Goal: Information Seeking & Learning: Learn about a topic

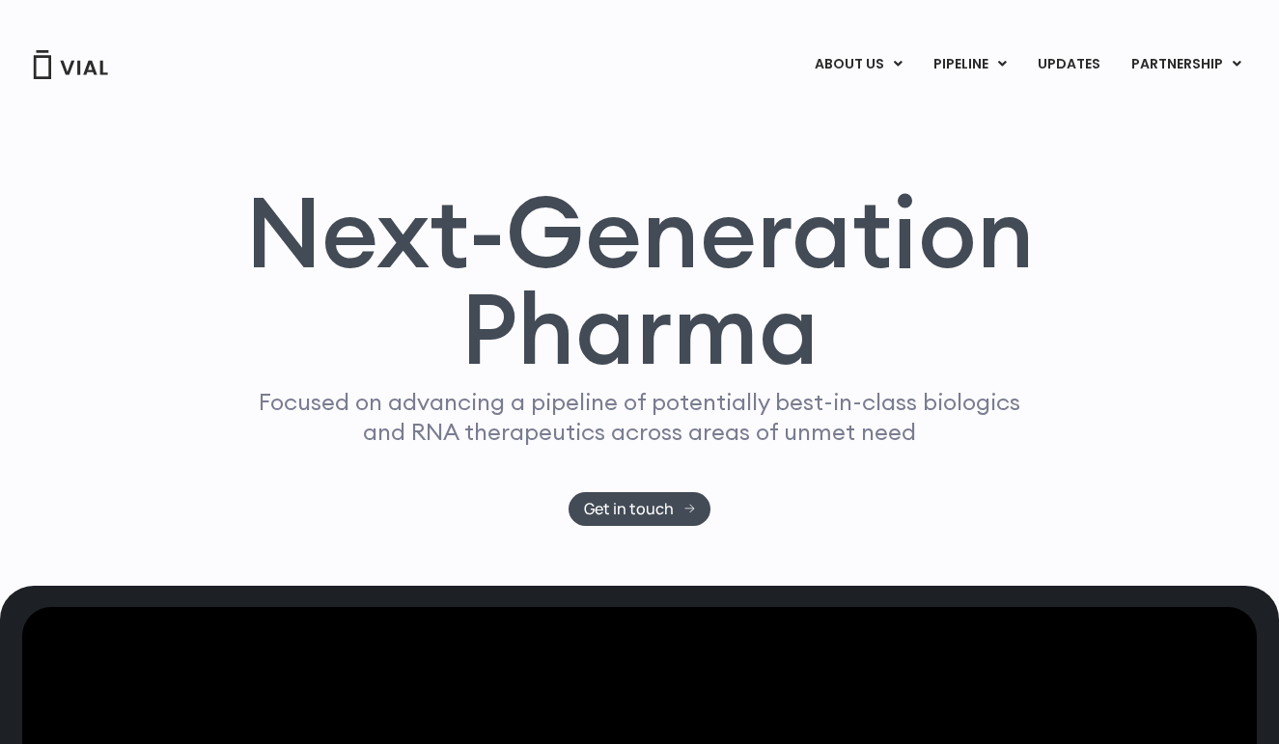
click at [60, 73] on img at bounding box center [70, 64] width 77 height 29
click at [1123, 1] on div "ABOUT US ABOUT US CAREERS CONTACT US PIPELINE TL1A HLE PHASE 2 INHBE/ACTIVIN E …" at bounding box center [639, 40] width 1240 height 81
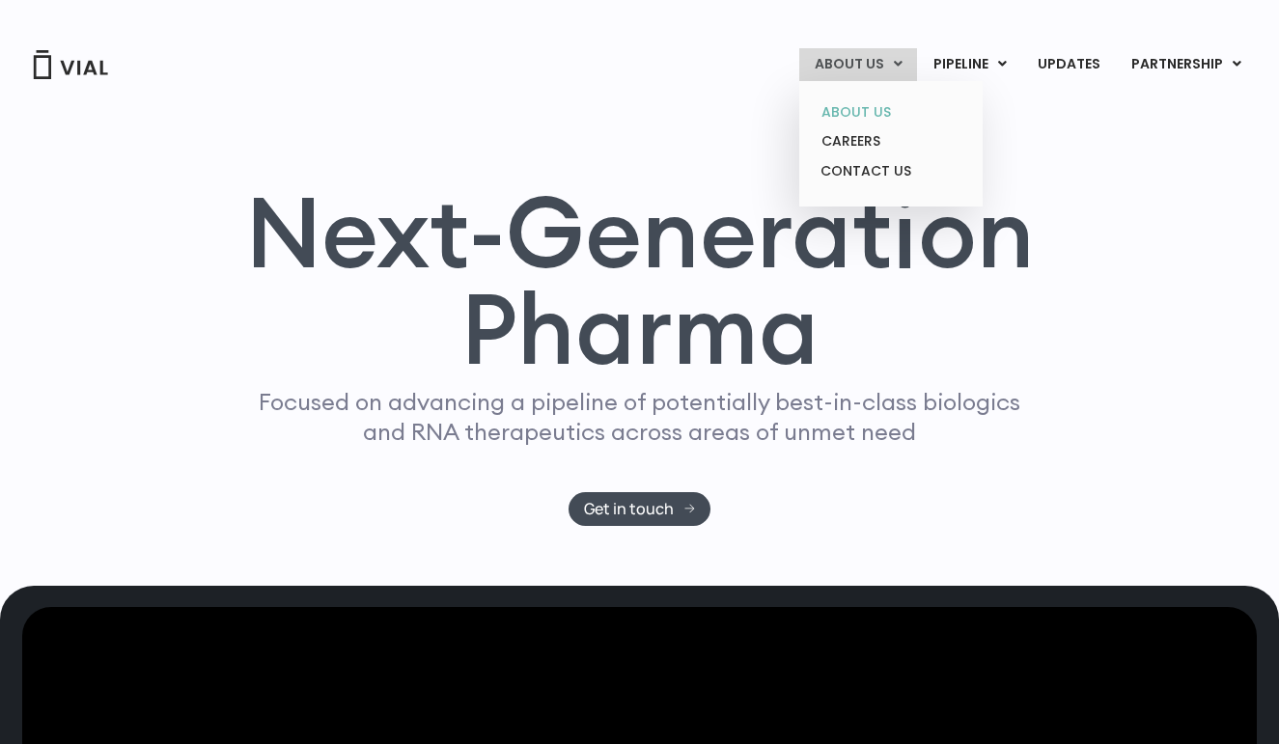
click at [850, 112] on link "ABOUT US" at bounding box center [890, 112] width 169 height 30
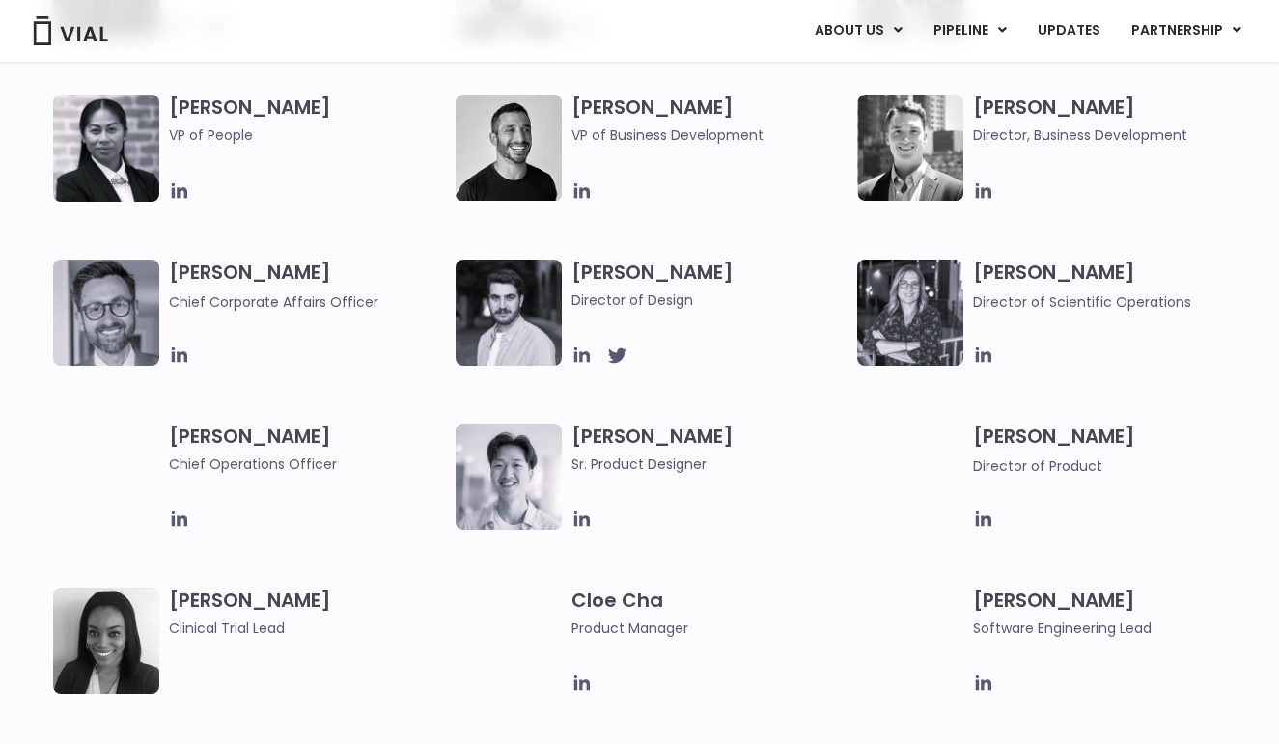
scroll to position [793, 0]
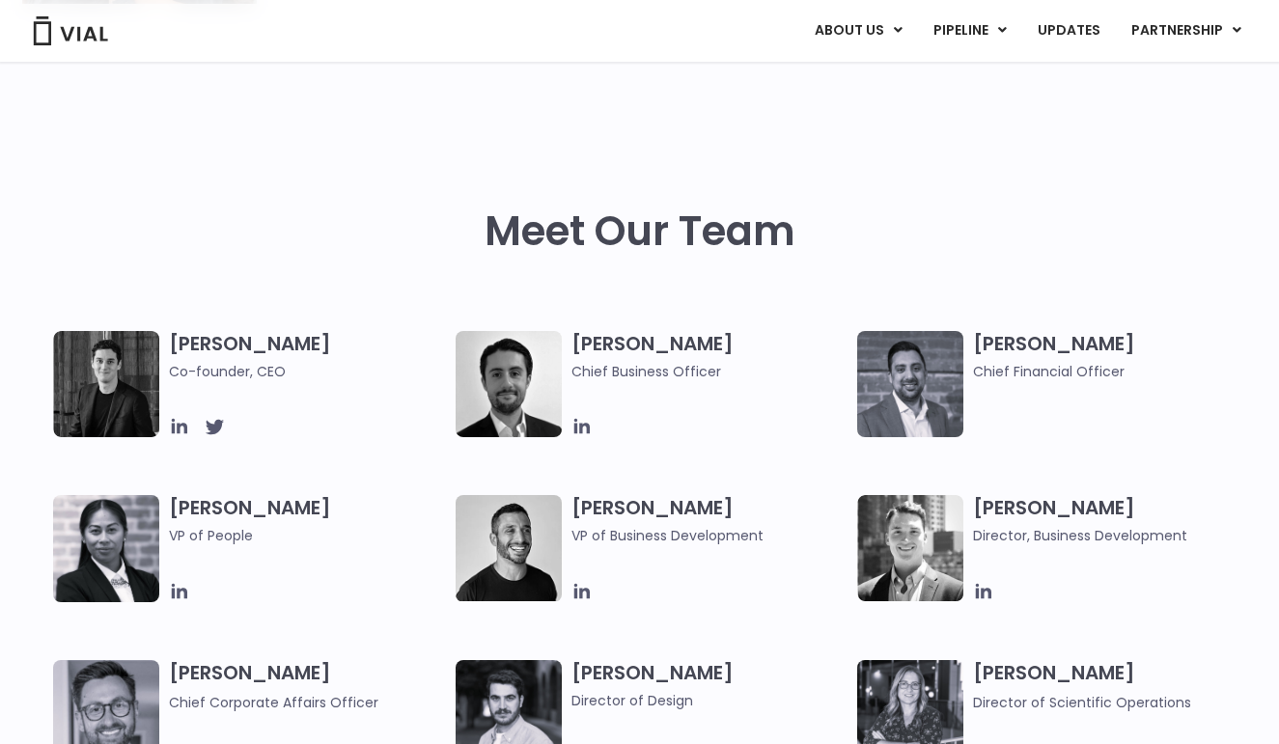
click at [108, 373] on img at bounding box center [106, 384] width 106 height 106
click at [365, 457] on div "Simon Burns Co-founder, CEO Max James Chief Business Officer Samir Meghji Chief…" at bounding box center [656, 741] width 1206 height 821
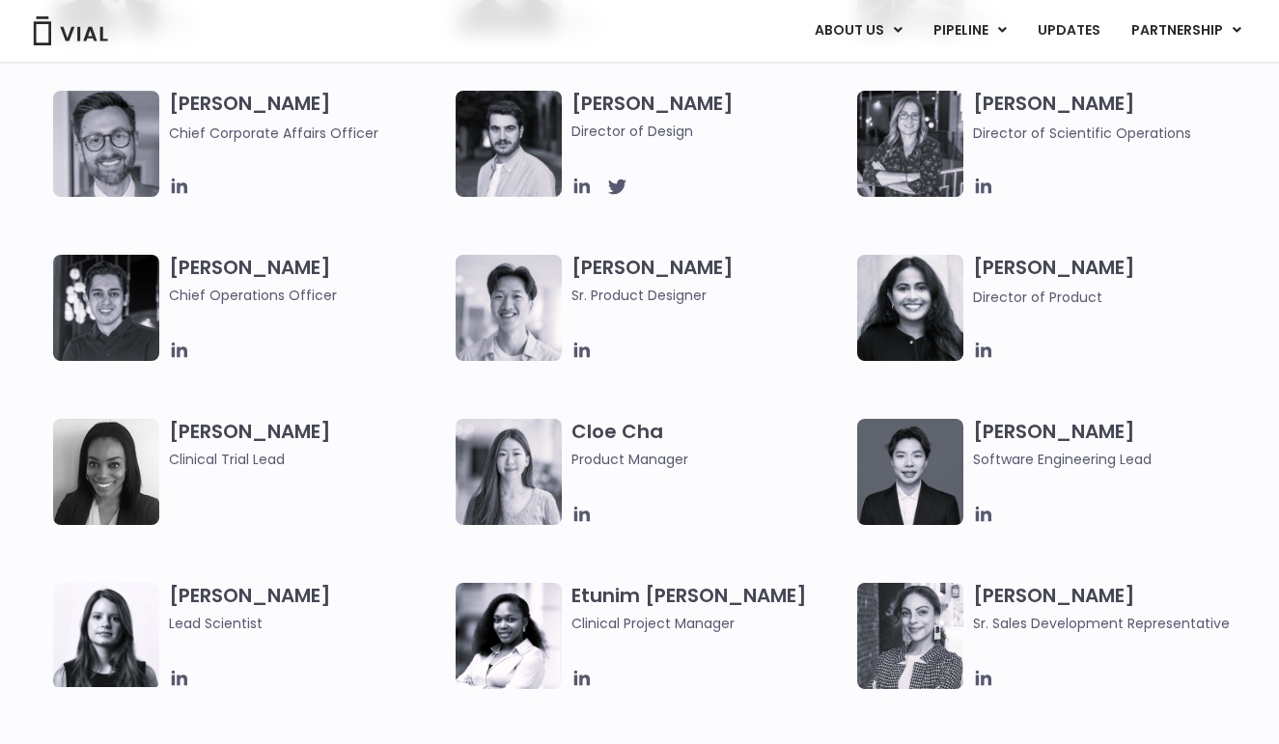
scroll to position [1258, 0]
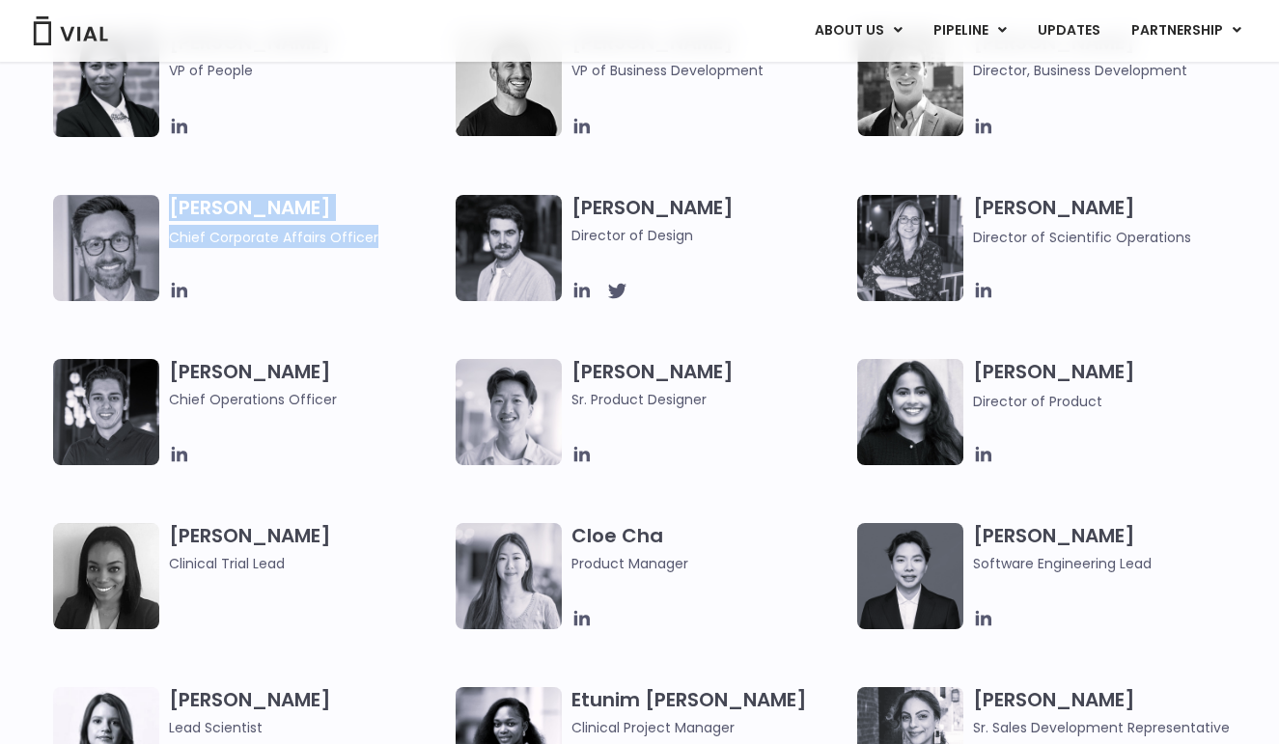
drag, startPoint x: 296, startPoint y: 318, endPoint x: 303, endPoint y: 190, distance: 128.5
click at [303, 190] on div "Simon Burns Co-founder, CEO Max James Chief Business Officer Samir Meghji Chief…" at bounding box center [656, 276] width 1206 height 821
click at [373, 304] on div "Simon Burns Co-founder, CEO Max James Chief Business Officer Samir Meghji Chief…" at bounding box center [656, 276] width 1206 height 821
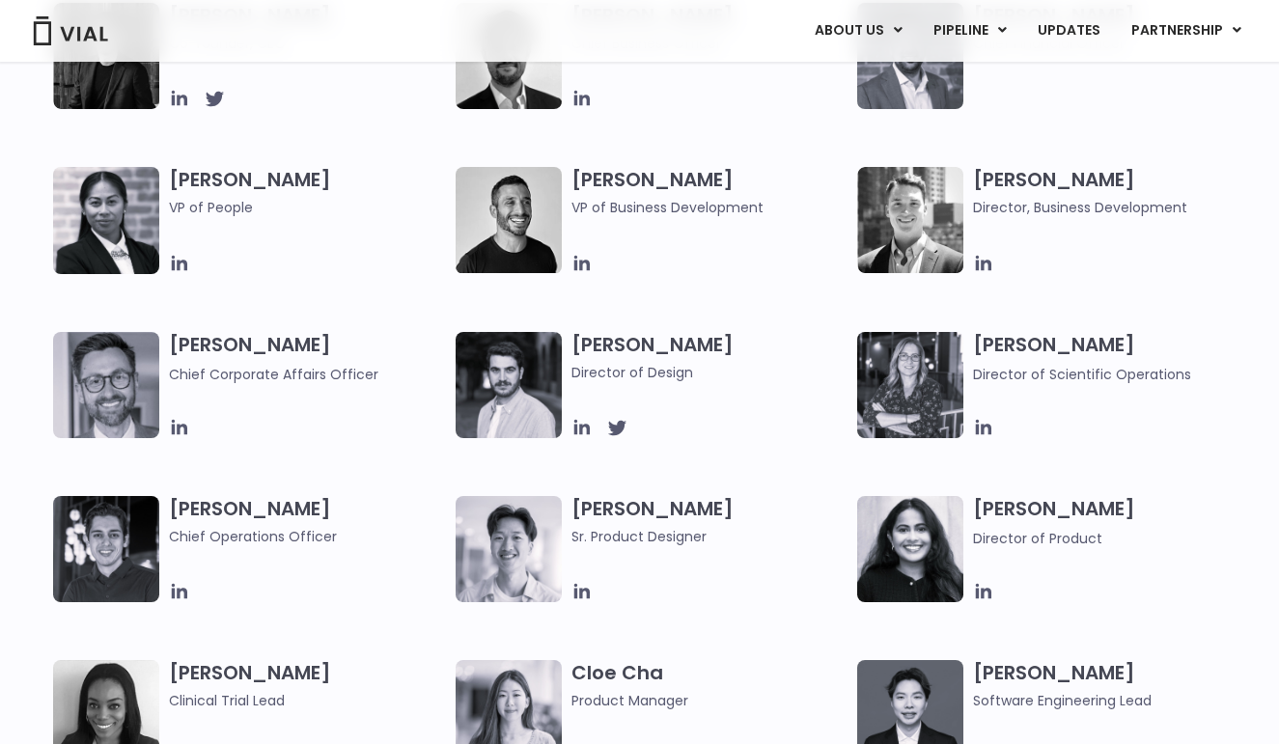
scroll to position [955, 0]
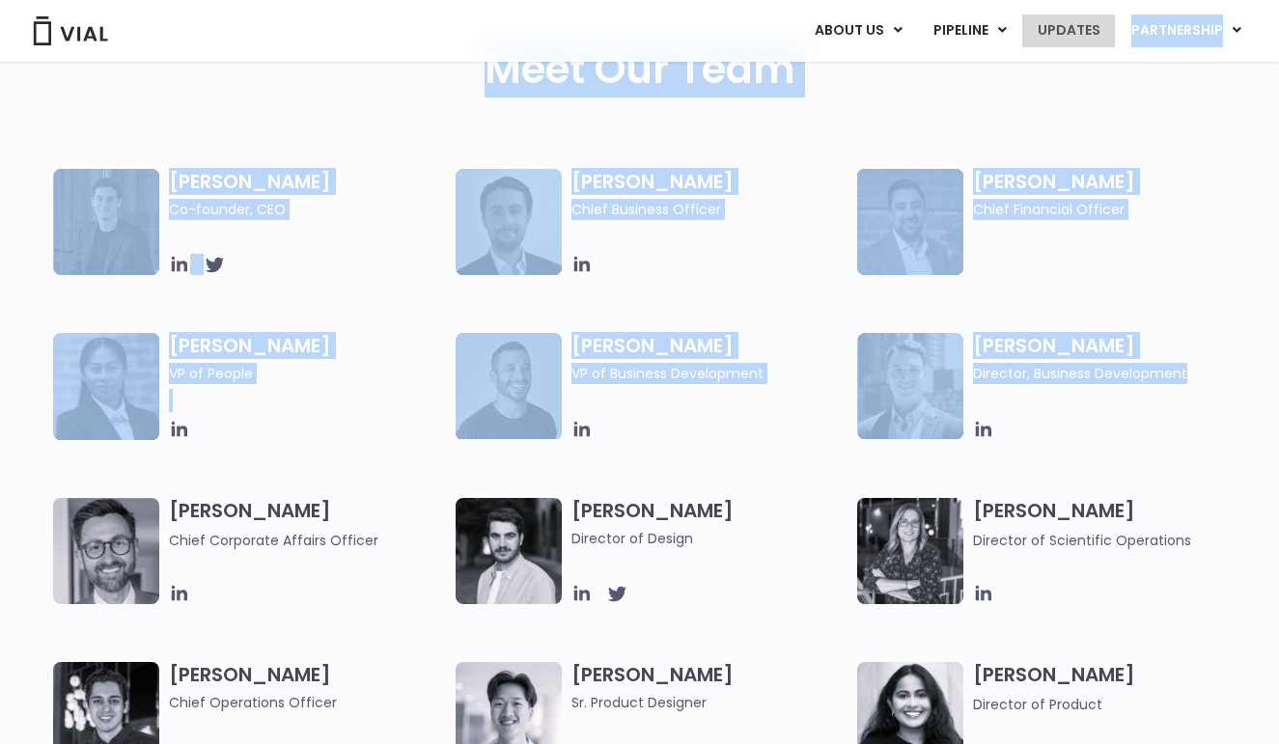
drag, startPoint x: 1109, startPoint y: 440, endPoint x: 1104, endPoint y: 40, distance: 400.5
click at [1055, 138] on div "Meet Our Team" at bounding box center [639, 108] width 1235 height 124
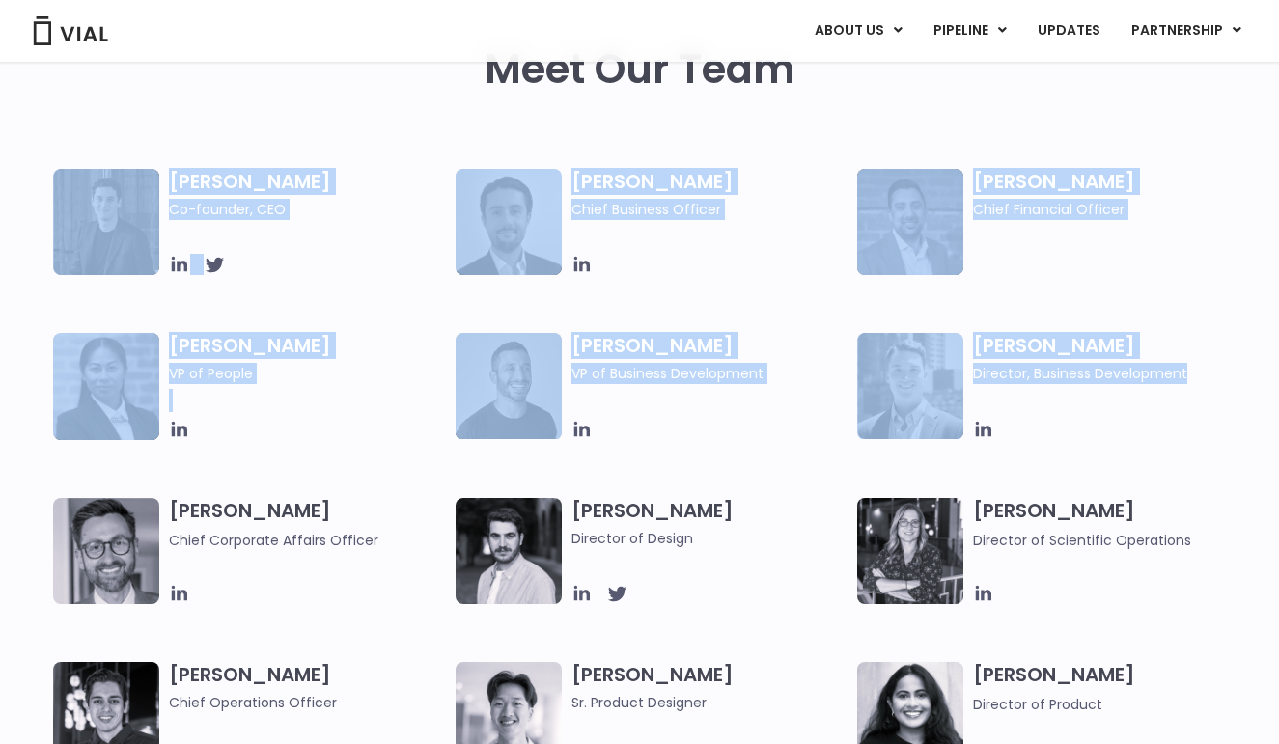
drag, startPoint x: 1048, startPoint y: 132, endPoint x: 1136, endPoint y: 445, distance: 324.7
click at [724, 452] on div "Simon Burns Co-founder, CEO Max James Chief Business Officer Samir Meghji Chief…" at bounding box center [656, 579] width 1206 height 821
drag, startPoint x: 833, startPoint y: 108, endPoint x: 1170, endPoint y: 456, distance: 485.2
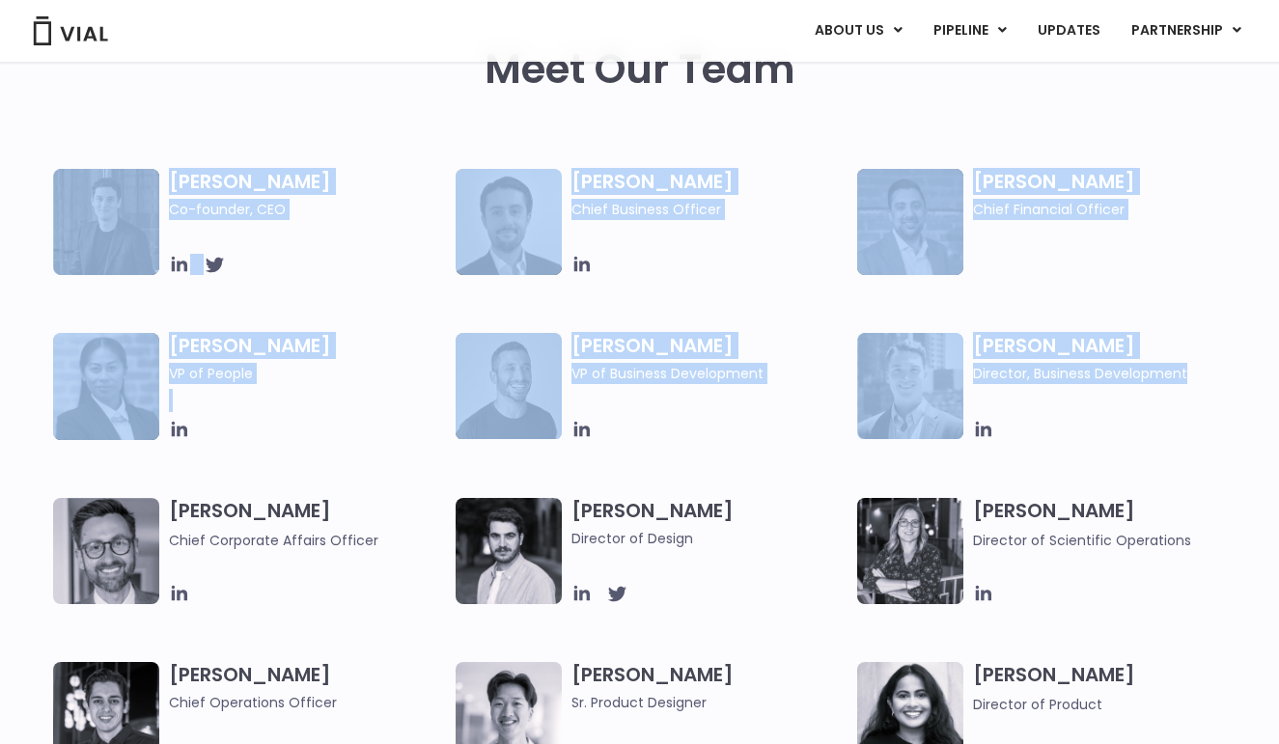
click at [1170, 456] on div "Simon Burns Co-founder, CEO Max James Chief Business Officer Samir Meghji Chief…" at bounding box center [656, 579] width 1206 height 821
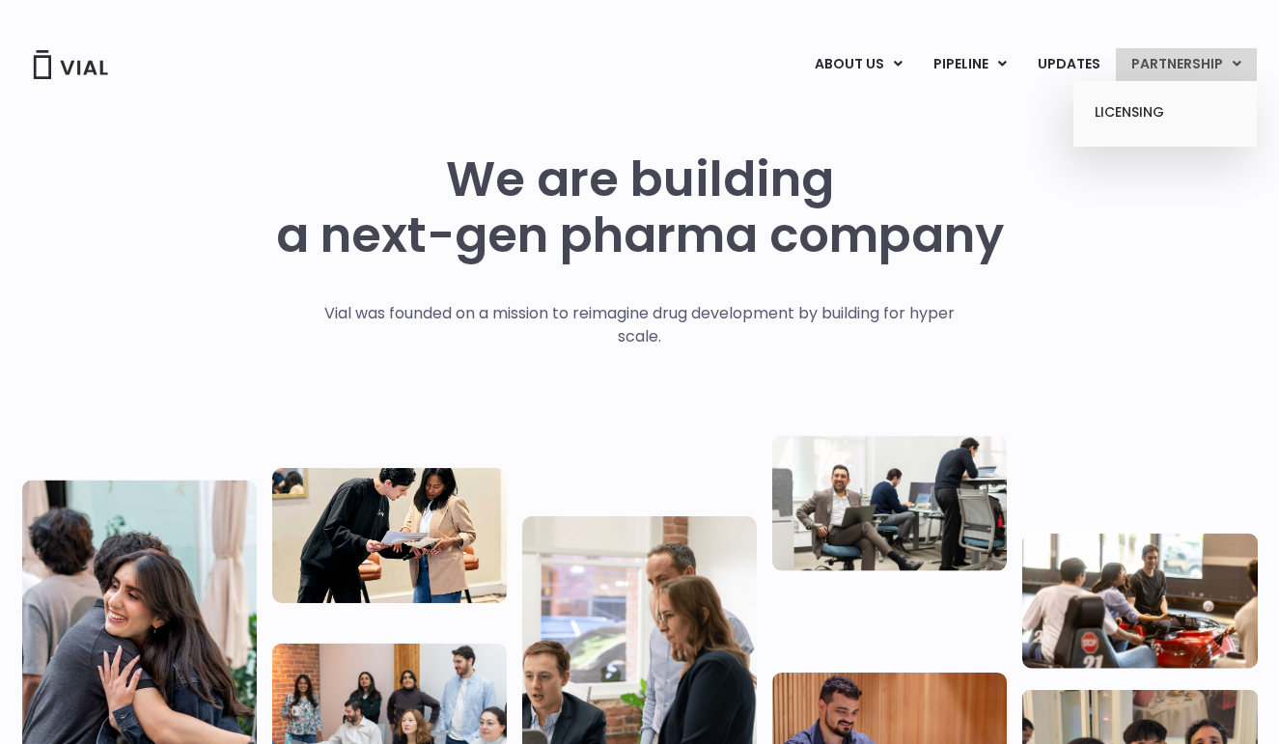
scroll to position [0, 0]
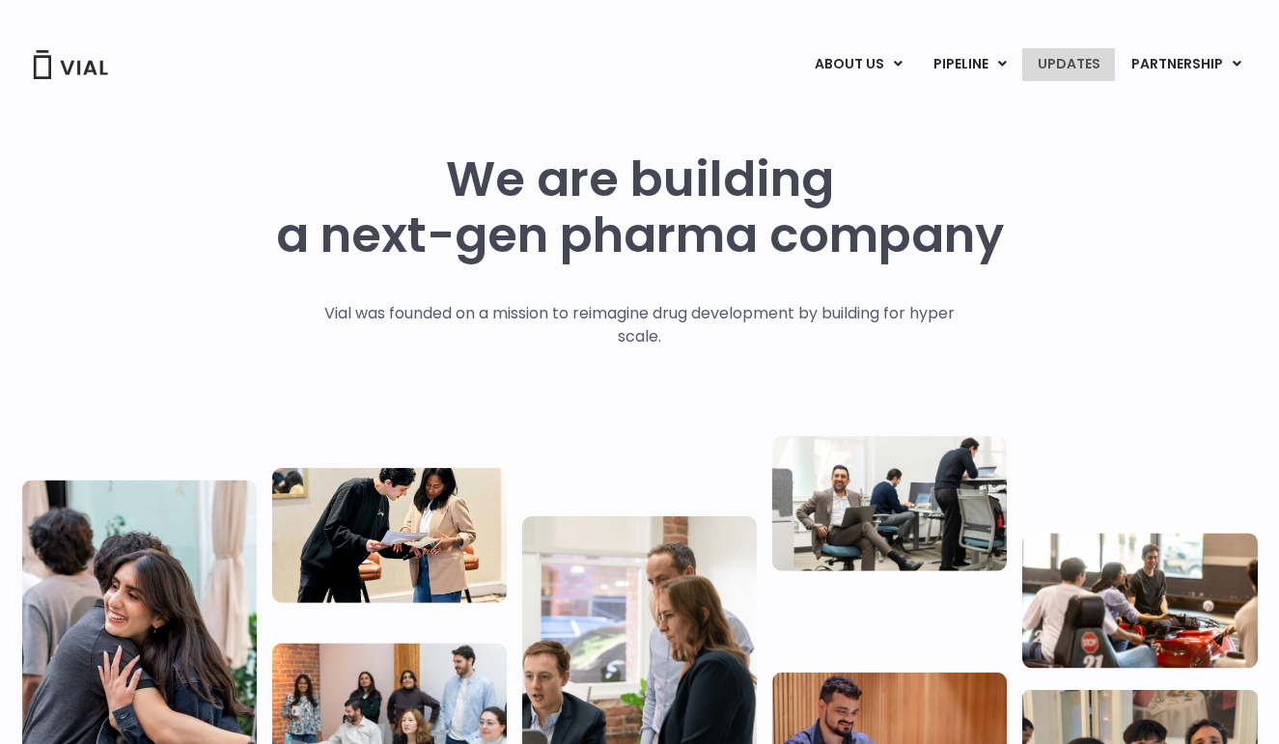
click at [1049, 59] on link "UPDATES" at bounding box center [1068, 64] width 93 height 33
